Goal: Book appointment/travel/reservation

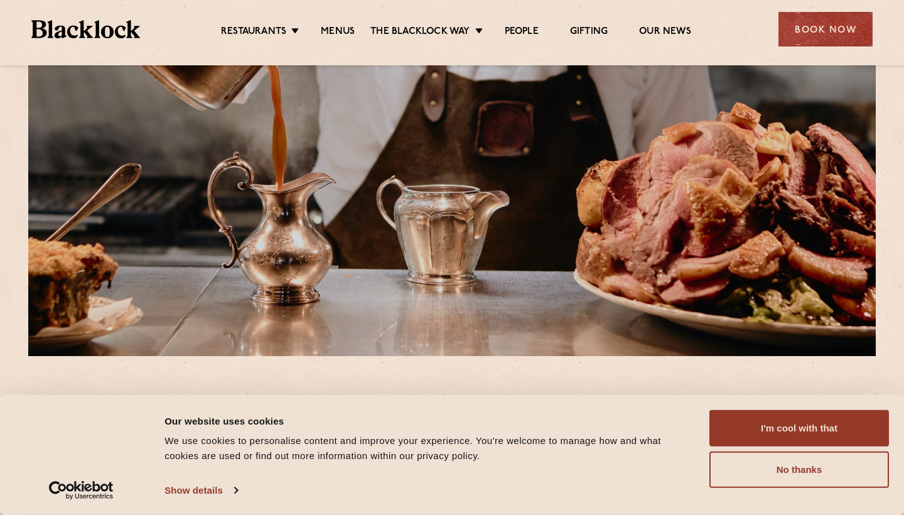
scroll to position [409, 0]
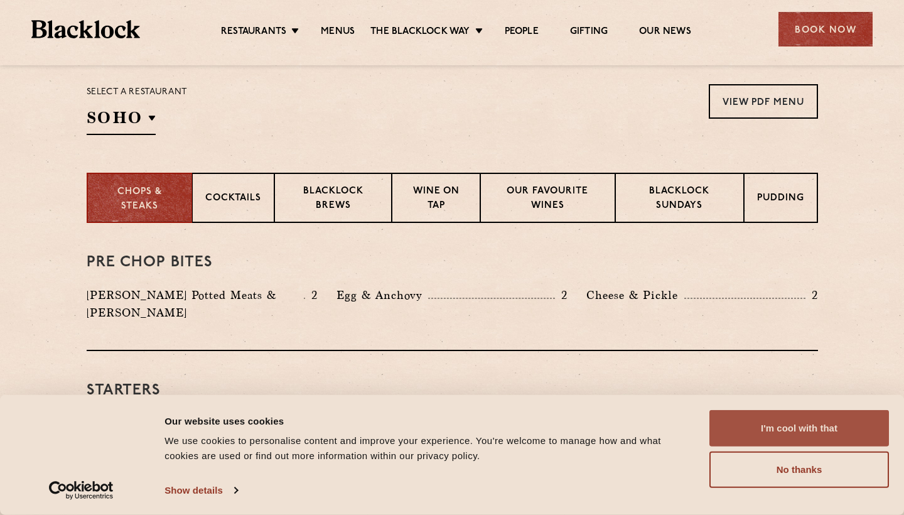
click at [740, 419] on button "I'm cool with that" at bounding box center [799, 428] width 180 height 36
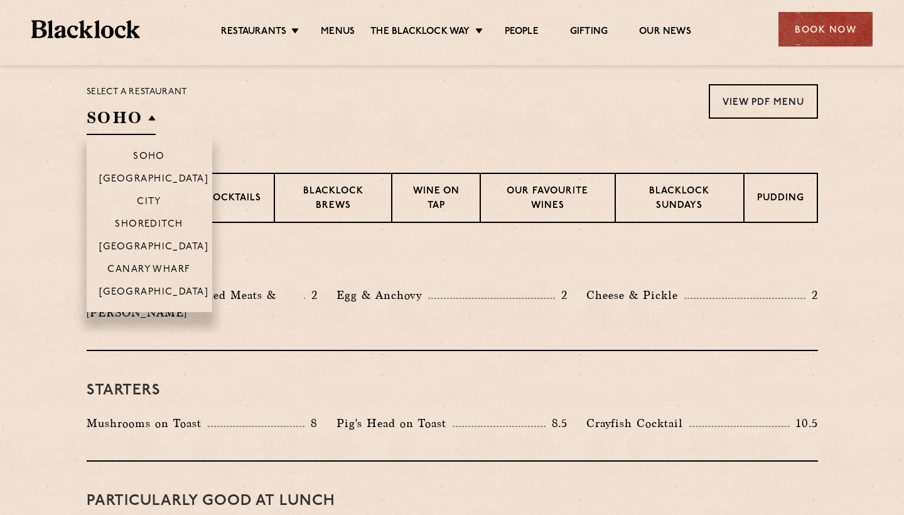
click at [137, 119] on h2 "SOHO" at bounding box center [121, 121] width 69 height 28
click at [151, 203] on p "City" at bounding box center [149, 203] width 24 height 13
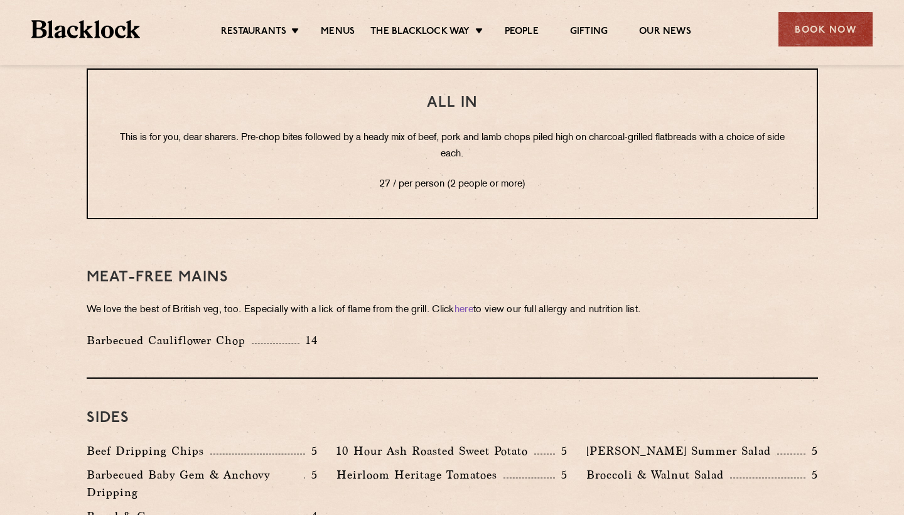
scroll to position [1802, 0]
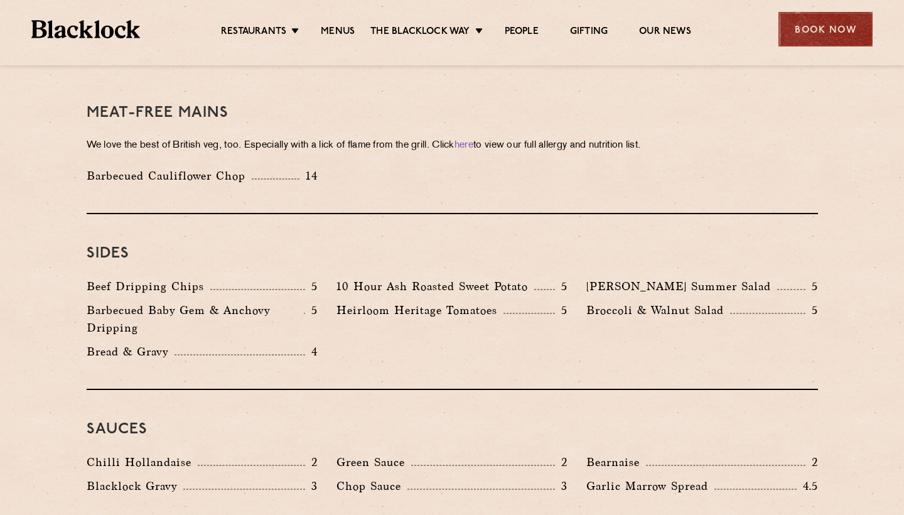
click at [805, 33] on div "Book Now" at bounding box center [825, 29] width 94 height 35
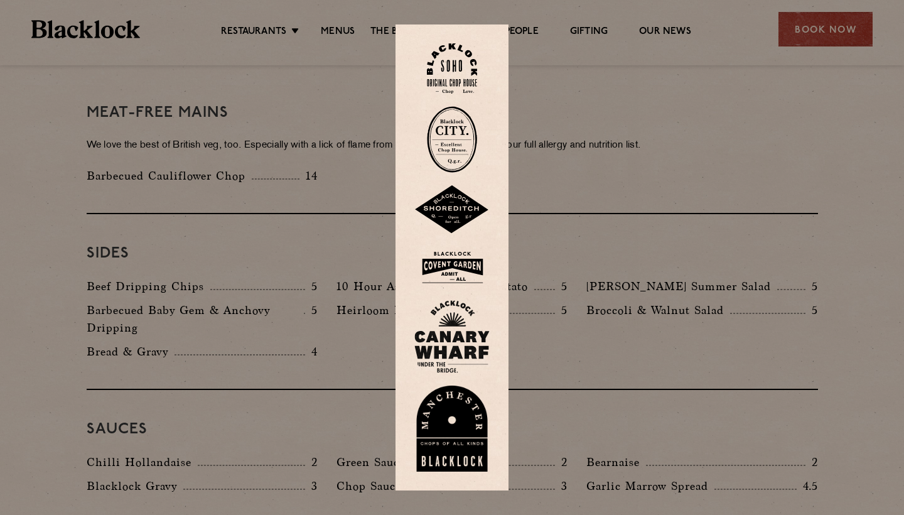
click at [647, 139] on div at bounding box center [452, 257] width 904 height 515
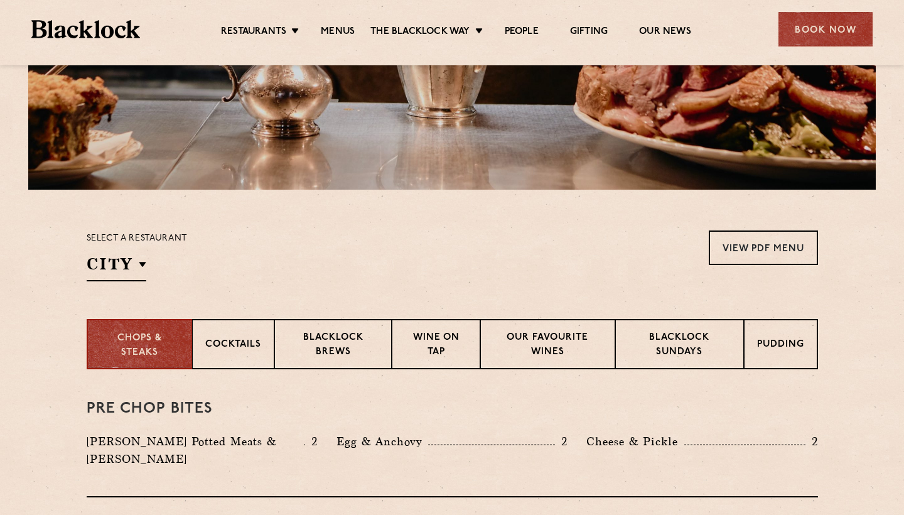
scroll to position [262, 0]
click at [444, 345] on p "Wine on Tap" at bounding box center [436, 346] width 62 height 30
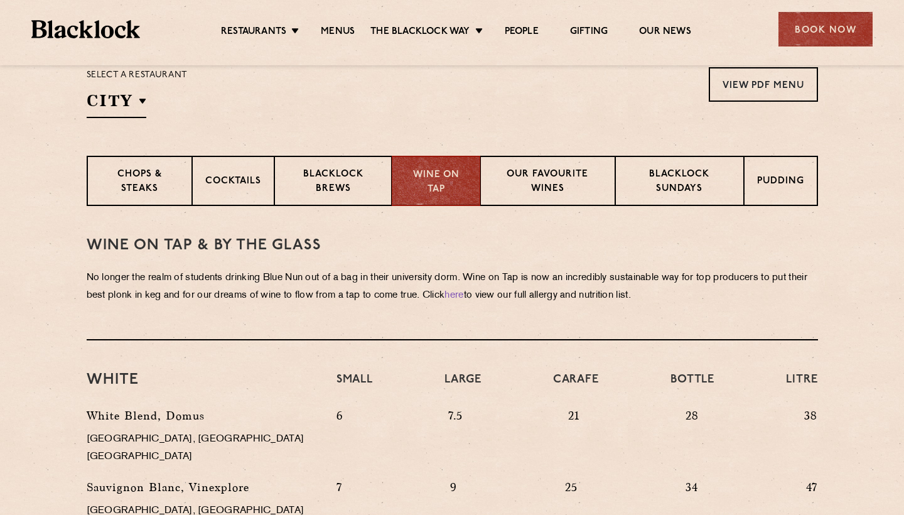
scroll to position [196, 0]
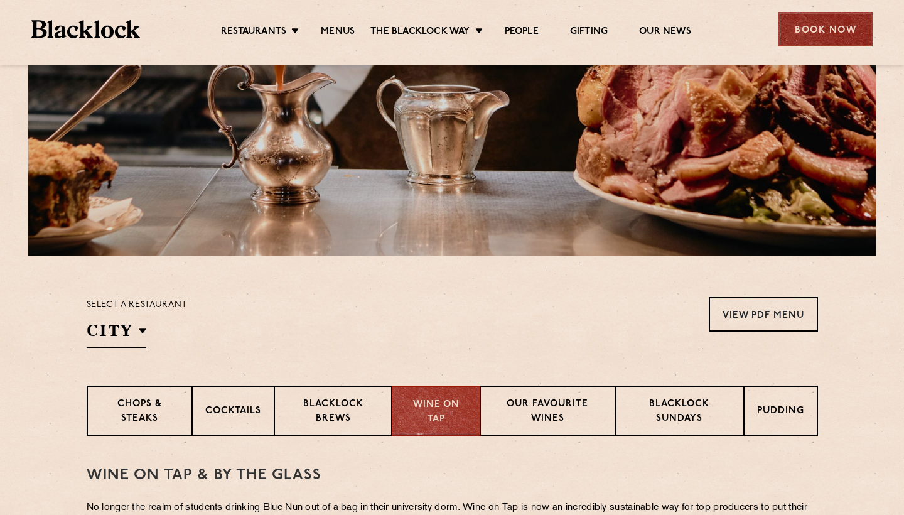
click at [841, 32] on div "Book Now" at bounding box center [825, 29] width 94 height 35
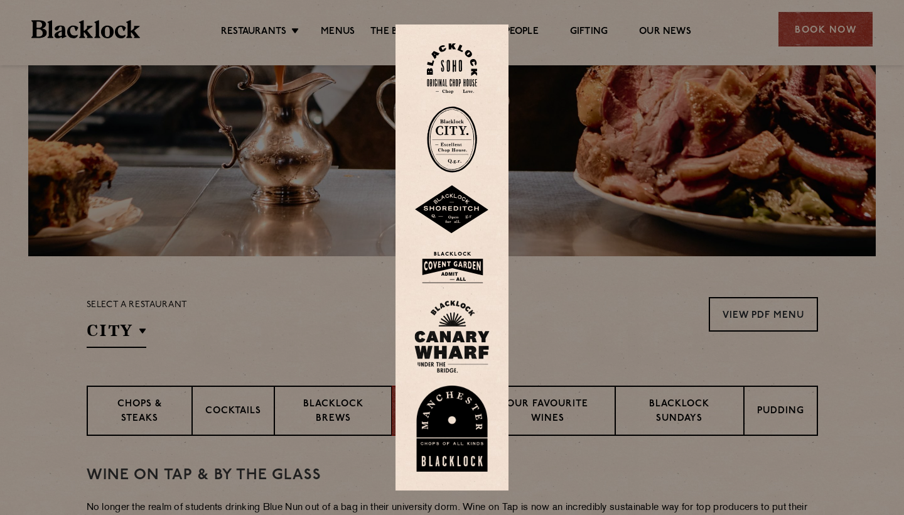
click at [458, 143] on img at bounding box center [452, 139] width 50 height 67
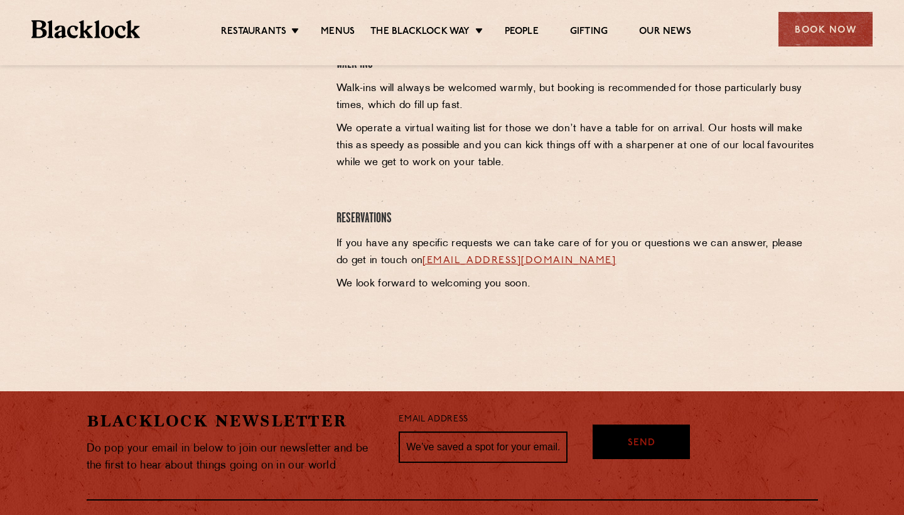
scroll to position [311, 0]
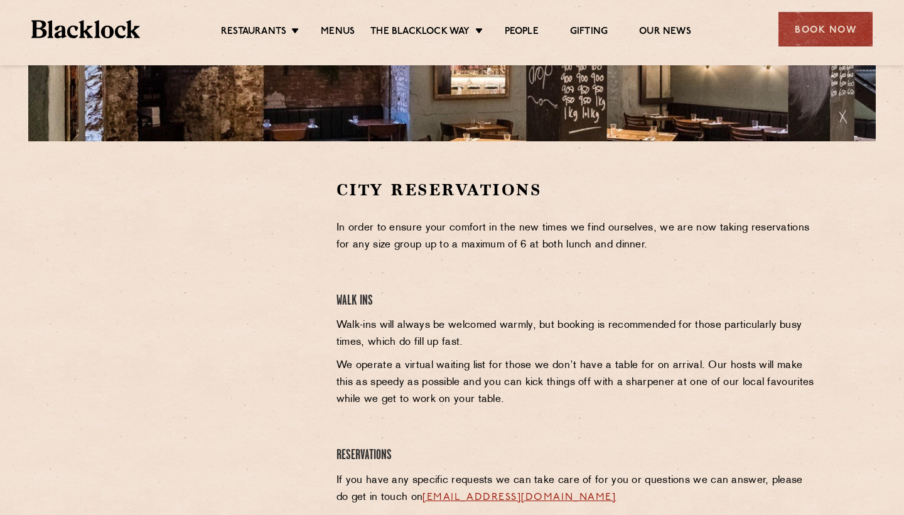
click at [214, 1] on div "Restaurants Soho City Shoreditch Covent Garden Canary Wharf Manchester Birmingh…" at bounding box center [452, 28] width 879 height 56
